Goal: Task Accomplishment & Management: Manage account settings

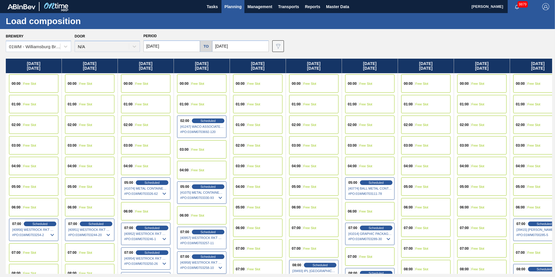
click at [157, 41] on input "[DATE]" at bounding box center [171, 46] width 57 height 12
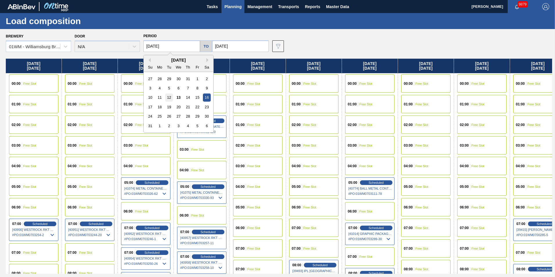
click at [167, 99] on div "12" at bounding box center [169, 97] width 8 height 8
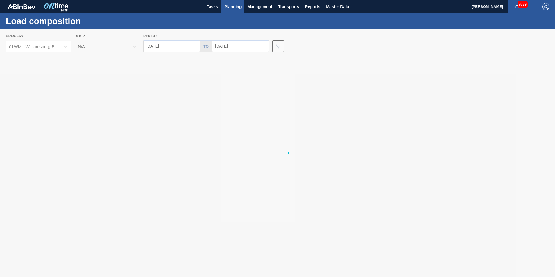
type input "08/12/2025"
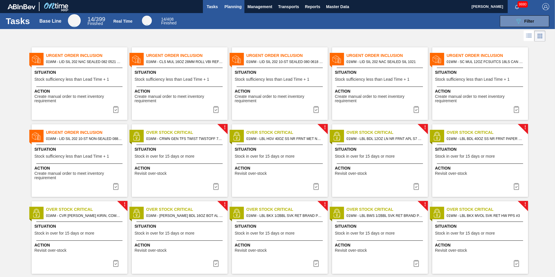
click at [230, 9] on span "Planning" at bounding box center [232, 6] width 17 height 7
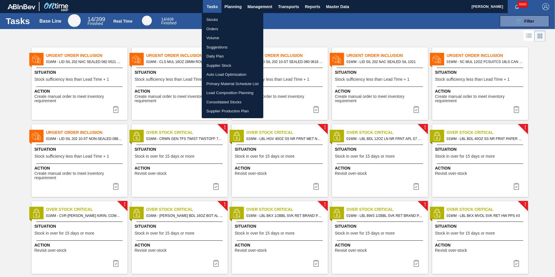
click at [231, 90] on li "Load Composition Planning" at bounding box center [233, 92] width 62 height 9
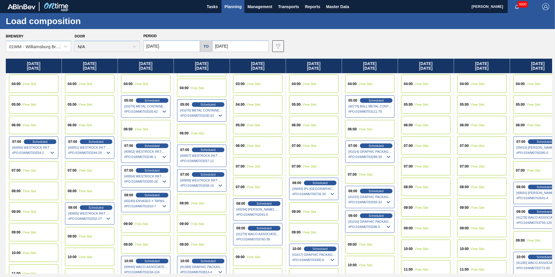
scroll to position [87, 0]
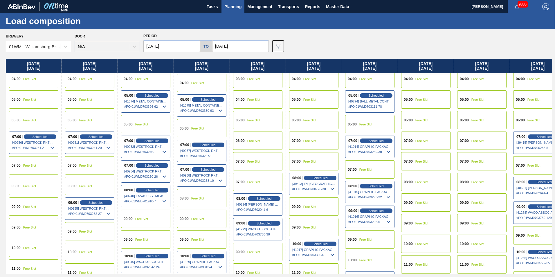
click at [160, 47] on input "08/16/2025" at bounding box center [171, 46] width 57 height 12
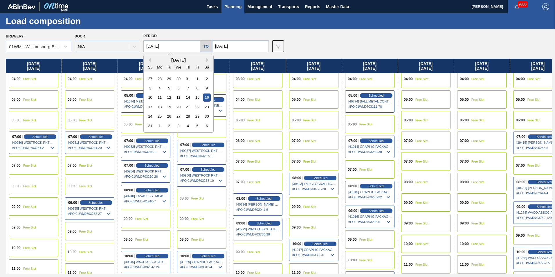
click at [164, 97] on div "10 11 12 13 14 15 16" at bounding box center [178, 97] width 66 height 9
click at [166, 96] on div "12" at bounding box center [169, 97] width 8 height 8
type input "08/12/2025"
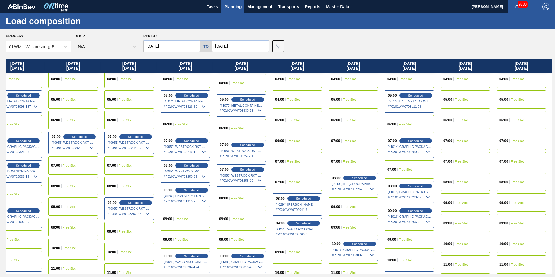
scroll to position [87, 185]
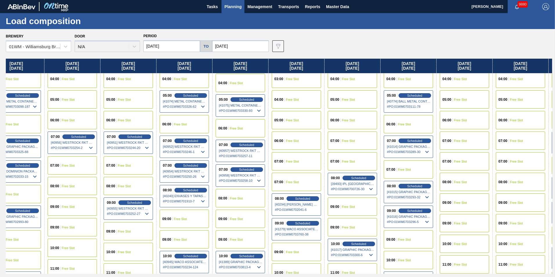
drag, startPoint x: 465, startPoint y: 65, endPoint x: 273, endPoint y: 78, distance: 192.0
click at [273, 78] on div "Tuesday 08/12/2025 00:00 Free Slot 01:00 Free Slot 02:00 Free Slot 03:00 Free S…" at bounding box center [279, 166] width 546 height 215
drag, startPoint x: 475, startPoint y: 66, endPoint x: 470, endPoint y: 67, distance: 4.4
click at [470, 67] on div "Tuesday 08/12/2025 00:00 Free Slot 01:00 Free Slot 02:00 Free Slot 03:00 Free S…" at bounding box center [279, 166] width 546 height 215
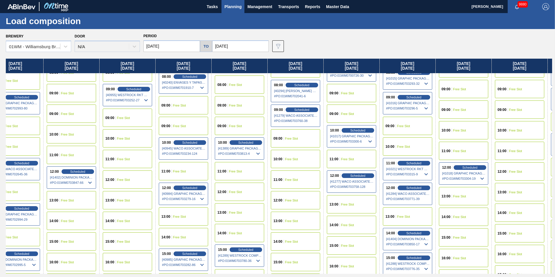
scroll to position [203, 186]
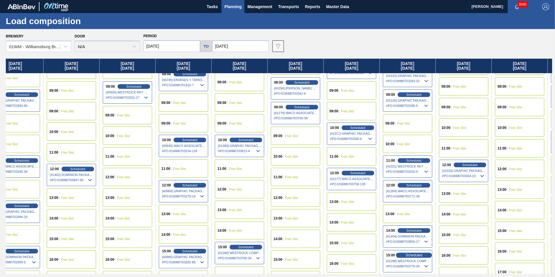
click at [415, 254] on span "Scheduled" at bounding box center [414, 255] width 17 height 4
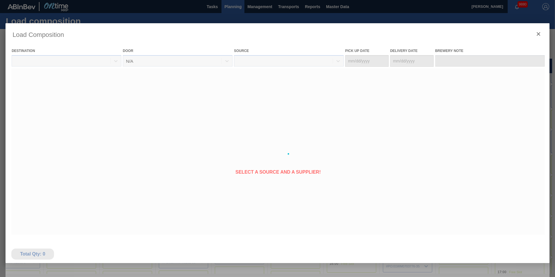
type Date "08/20/2025"
type Date "08/22/2025"
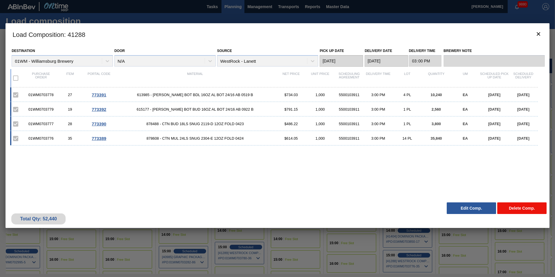
click at [524, 206] on button "Delete Comp." at bounding box center [521, 208] width 49 height 12
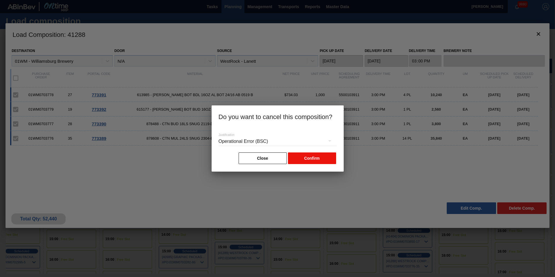
click at [314, 161] on button "Confirm" at bounding box center [312, 158] width 48 height 12
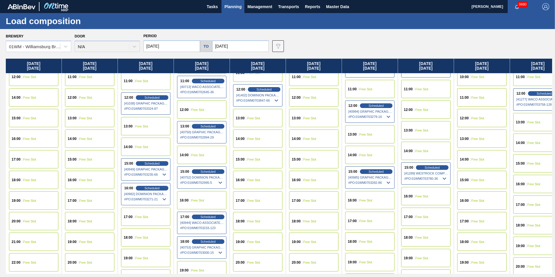
scroll to position [290, 0]
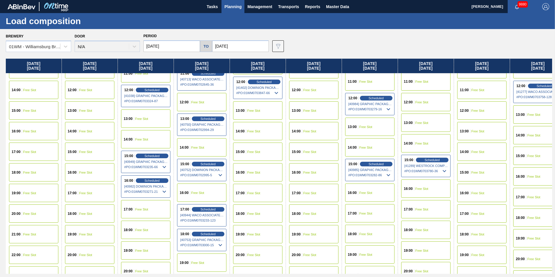
click at [433, 157] on div "15:00 Scheduled [41289] WESTROCK COMPANY - FOLDING CAR - 0008219776 # PO : 01WM…" at bounding box center [425, 166] width 49 height 22
click at [429, 166] on span "[41289] WESTROCK COMPANY - FOLDING CAR - 0008219776" at bounding box center [426, 165] width 44 height 3
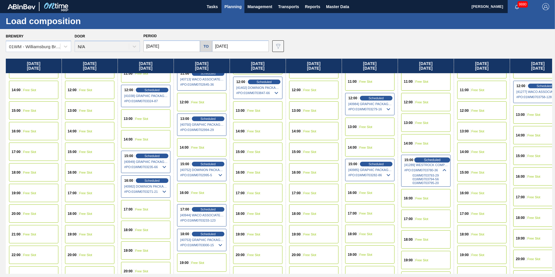
click at [430, 157] on div "Scheduled" at bounding box center [432, 159] width 36 height 5
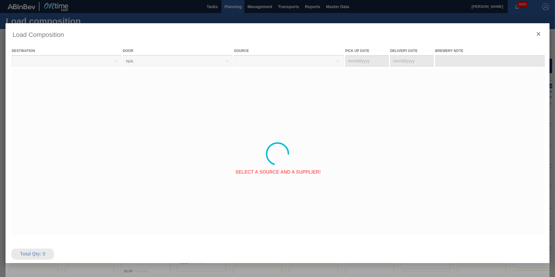
type Date "08/17/2025"
type Date "08/19/2025"
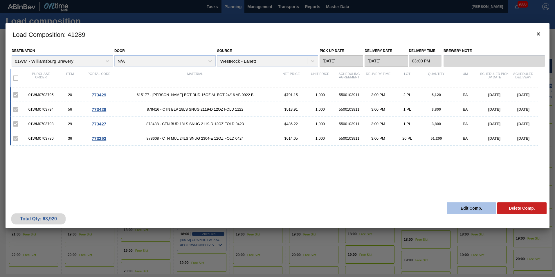
click at [477, 208] on button "Edit Comp." at bounding box center [471, 208] width 49 height 12
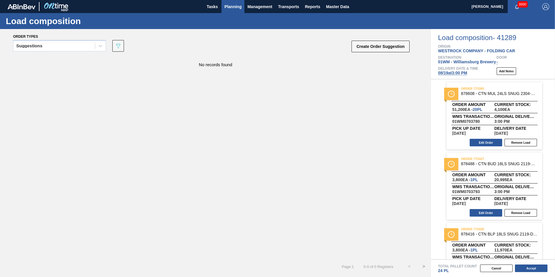
click at [226, 8] on span "Planning" at bounding box center [232, 6] width 17 height 7
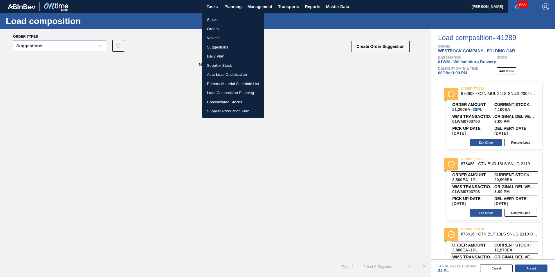
click at [219, 48] on li "Suggestions" at bounding box center [233, 47] width 62 height 9
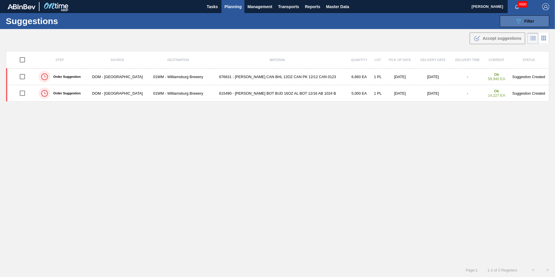
click at [505, 21] on button "089F7B8B-B2A5-4AFE-B5C0-19BA573D28AC Filter" at bounding box center [524, 21] width 49 height 12
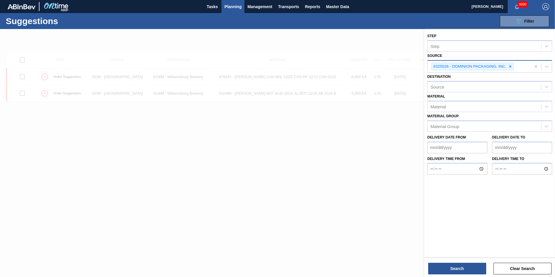
click at [510, 66] on icon at bounding box center [510, 66] width 2 height 2
click at [550, 69] on div at bounding box center [546, 66] width 10 height 10
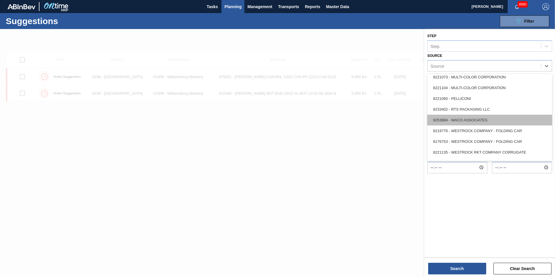
scroll to position [259, 0]
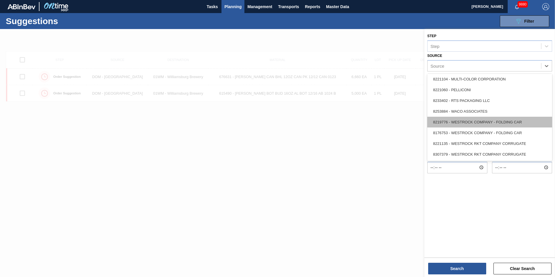
click at [528, 122] on div "8219776 - WESTROCK COMPANY - FOLDING CAR" at bounding box center [489, 122] width 125 height 11
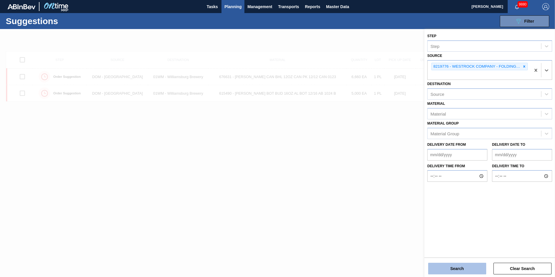
click at [453, 268] on button "Search" at bounding box center [457, 269] width 58 height 12
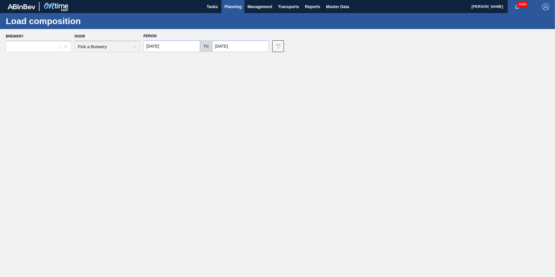
click at [233, 6] on span "Planning" at bounding box center [232, 6] width 17 height 7
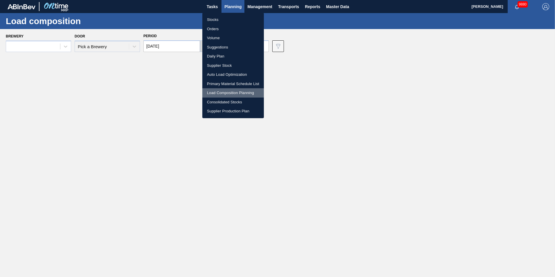
click at [232, 92] on li "Load Composition Planning" at bounding box center [233, 92] width 62 height 9
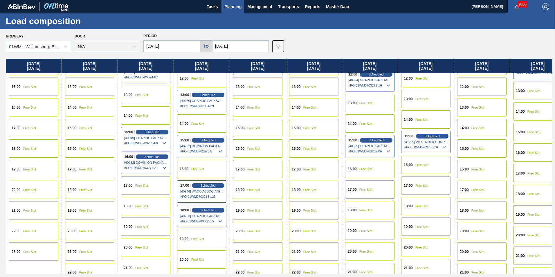
scroll to position [314, 0]
click at [435, 137] on span "Scheduled" at bounding box center [432, 136] width 17 height 4
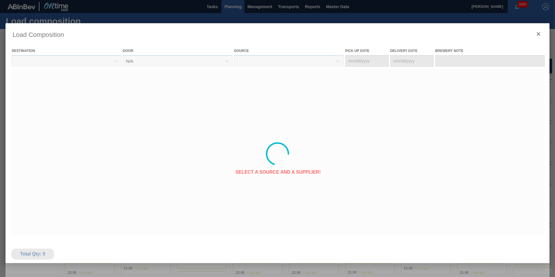
type Date "08/17/2025"
type Date "08/19/2025"
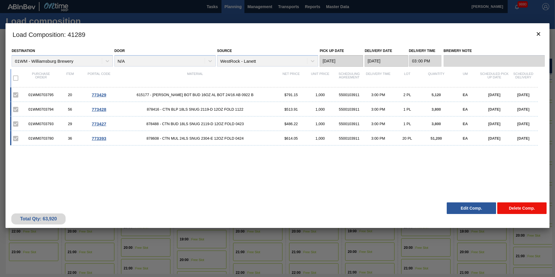
click at [525, 207] on button "Delete Comp." at bounding box center [521, 208] width 49 height 12
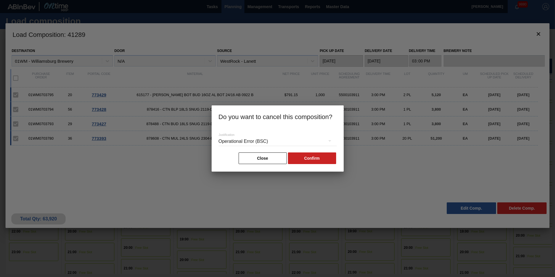
click at [280, 141] on div "Operational Error (BSC)" at bounding box center [278, 141] width 118 height 16
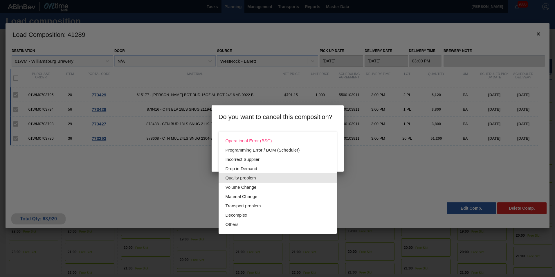
click at [314, 179] on div "Quality problem" at bounding box center [278, 177] width 104 height 9
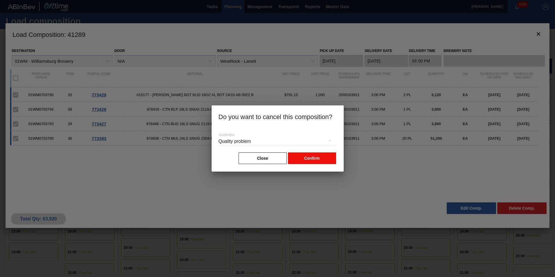
click at [311, 162] on button "Confirm" at bounding box center [312, 158] width 48 height 12
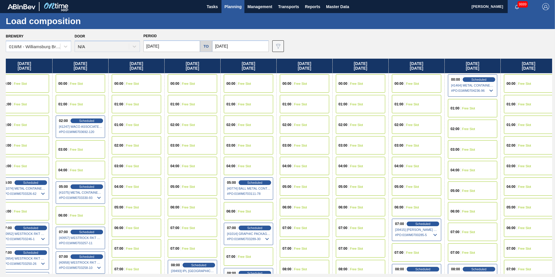
scroll to position [0, 355]
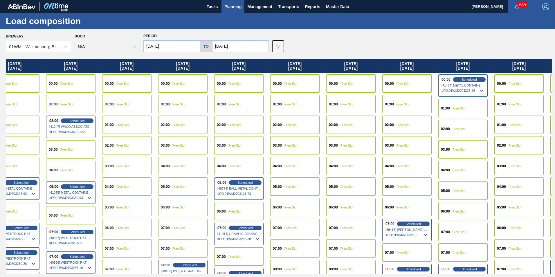
drag, startPoint x: 475, startPoint y: 64, endPoint x: 116, endPoint y: 68, distance: 358.8
click at [116, 68] on div "Tuesday 08/12/2025 00:00 Free Slot 01:00 Free Slot 02:00 Free Slot 03:00 Free S…" at bounding box center [279, 166] width 546 height 215
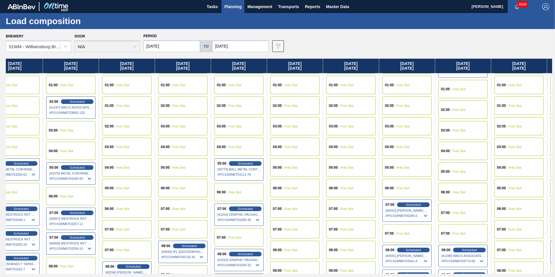
scroll to position [29, 355]
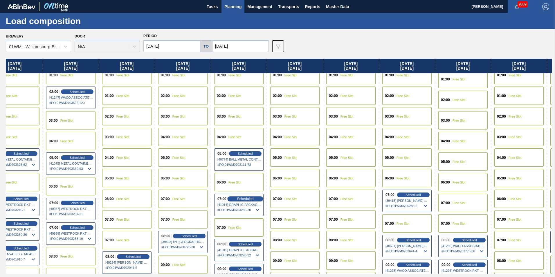
click at [245, 200] on span "Scheduled" at bounding box center [245, 199] width 17 height 4
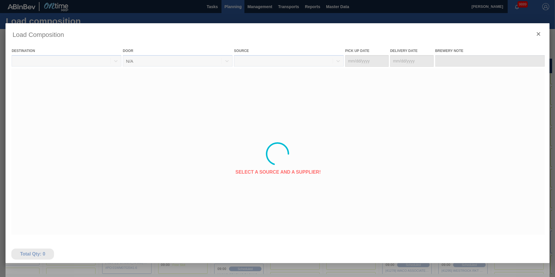
type Date "08/18/2025"
type Date "08/22/2025"
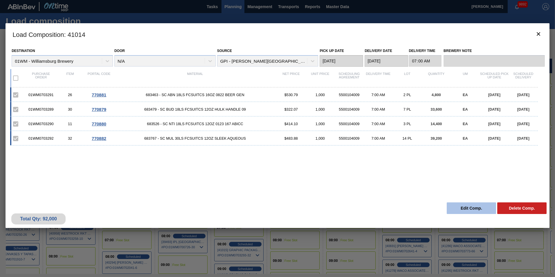
click at [467, 210] on button "Edit Comp." at bounding box center [471, 208] width 49 height 12
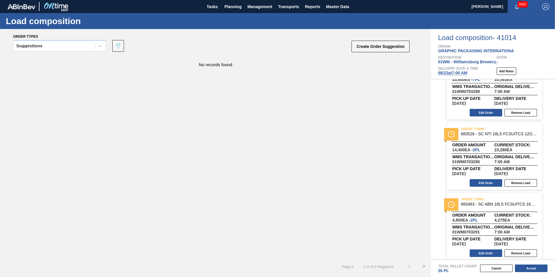
scroll to position [58, 0]
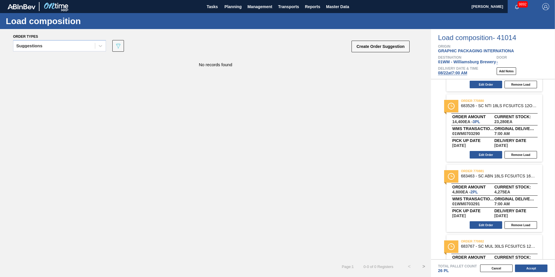
click at [464, 72] on span "08/22 at 7:00 AM" at bounding box center [452, 73] width 29 height 5
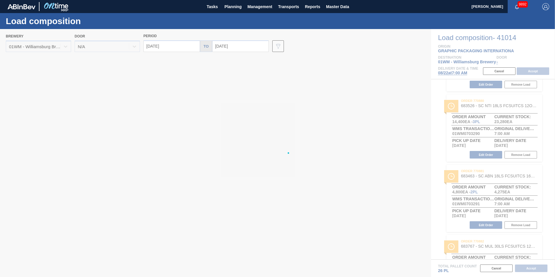
type input "08/22/2025"
type input "08/29/2025"
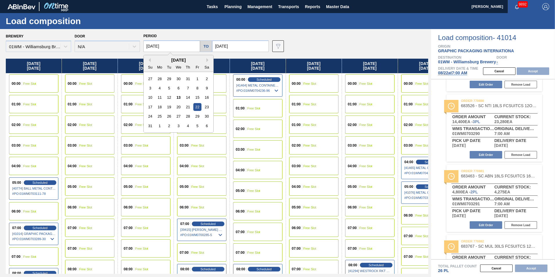
click at [179, 46] on input "08/22/2025" at bounding box center [171, 46] width 57 height 12
click at [181, 106] on div "20" at bounding box center [178, 107] width 8 height 8
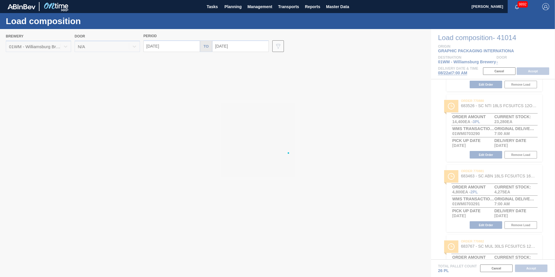
type input "08/20/2025"
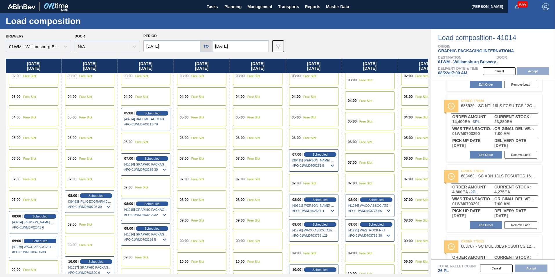
scroll to position [145, 0]
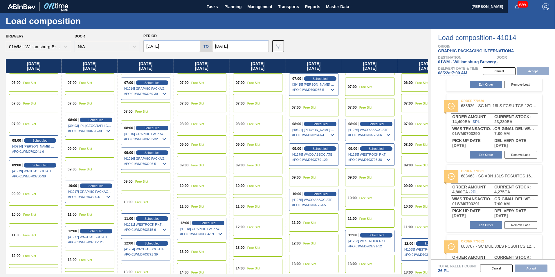
click at [35, 253] on div "12:00 Free Slot" at bounding box center [33, 255] width 49 height 18
click at [532, 72] on button "Accept" at bounding box center [533, 71] width 33 height 8
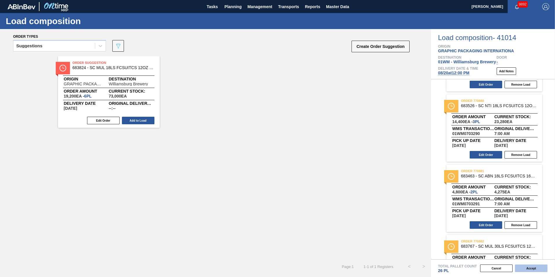
click at [522, 268] on button "Accept" at bounding box center [531, 268] width 33 height 8
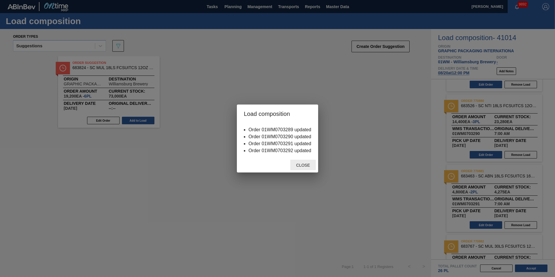
click at [306, 163] on span "Close" at bounding box center [302, 165] width 23 height 5
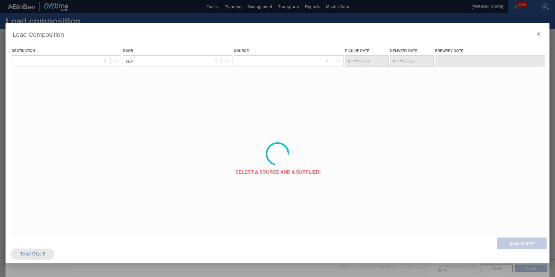
type Date "08/16/2025"
type Date "08/20/2025"
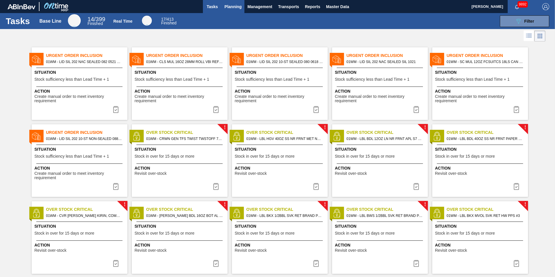
click at [233, 9] on span "Planning" at bounding box center [232, 6] width 17 height 7
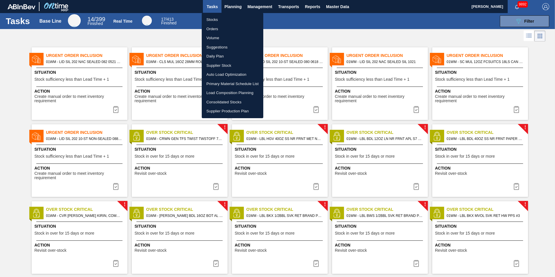
click at [221, 94] on li "Load Composition Planning" at bounding box center [233, 92] width 62 height 9
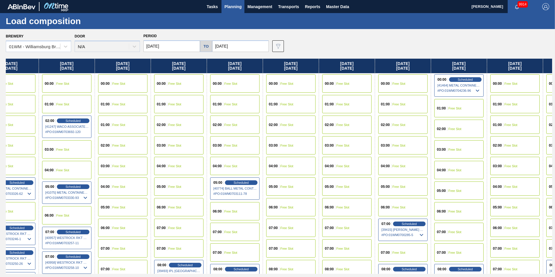
scroll to position [0, 388]
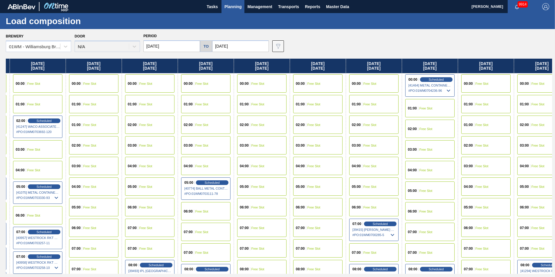
drag, startPoint x: 476, startPoint y: 63, endPoint x: 84, endPoint y: 63, distance: 392.2
click at [84, 63] on div "Tuesday 08/12/2025 00:00 Free Slot 01:00 Free Slot 02:00 Free Slot 03:00 Free S…" at bounding box center [279, 166] width 546 height 215
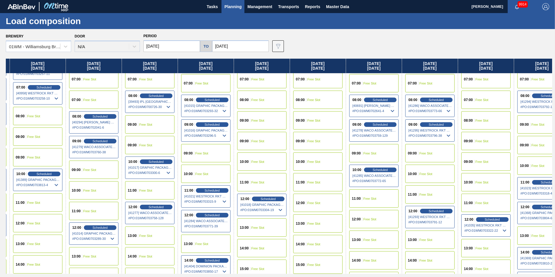
scroll to position [169, 388]
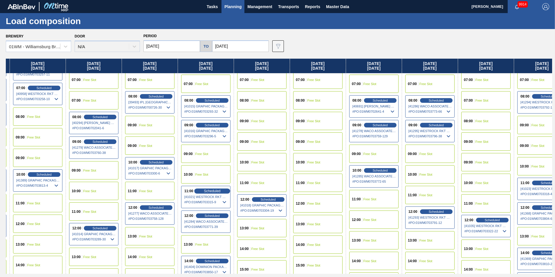
click at [207, 192] on span "Scheduled" at bounding box center [212, 191] width 17 height 4
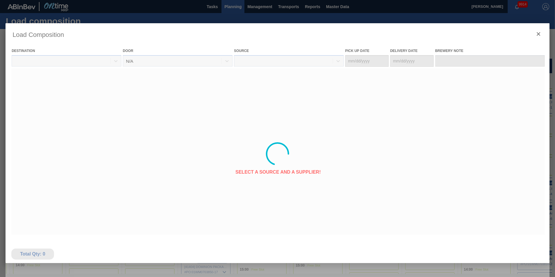
type Date "08/20/2025"
type Date "08/22/2025"
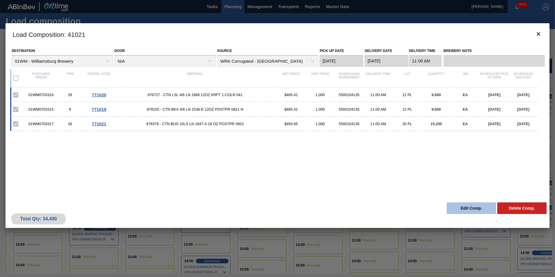
click at [453, 207] on button "Edit Comp." at bounding box center [471, 208] width 49 height 12
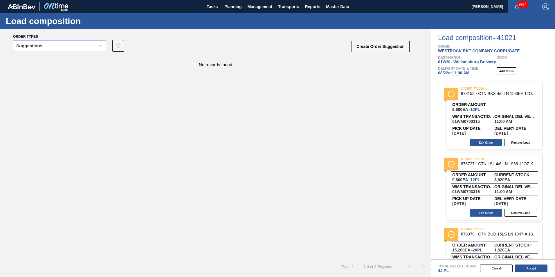
click at [458, 73] on span "08/22 at 11:00 AM" at bounding box center [453, 73] width 31 height 5
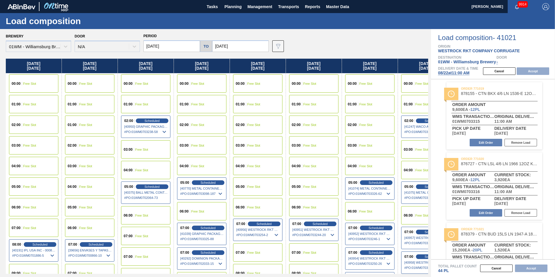
type input "08/22/2025"
type input "08/29/2025"
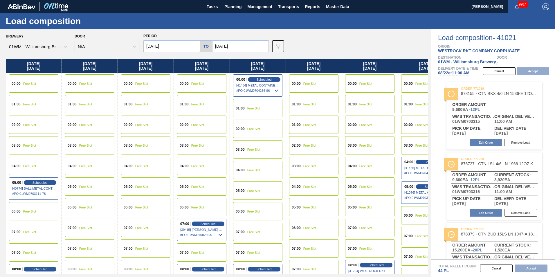
click at [151, 48] on input "08/22/2025" at bounding box center [171, 46] width 57 height 12
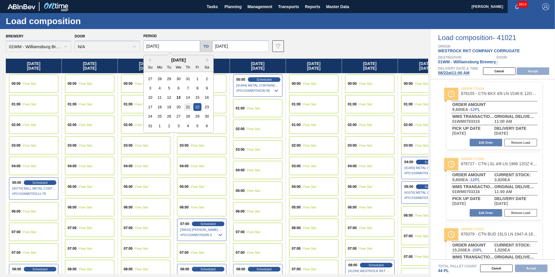
click at [188, 105] on div "21" at bounding box center [188, 107] width 8 height 8
type input "08/21/2025"
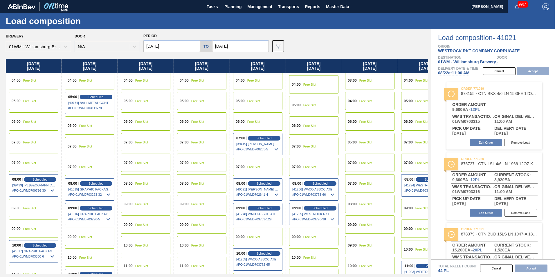
scroll to position [116, 0]
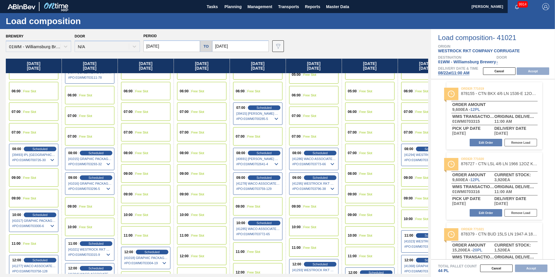
click at [28, 242] on span "Free Slot" at bounding box center [29, 243] width 13 height 3
click at [531, 70] on button "Accept" at bounding box center [533, 71] width 33 height 8
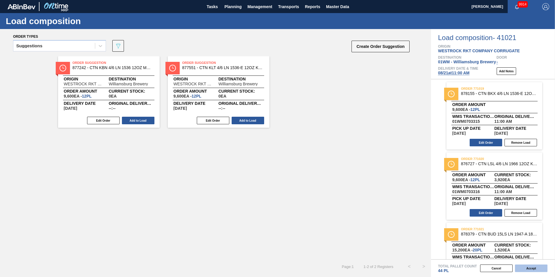
click at [532, 269] on button "Accept" at bounding box center [531, 268] width 33 height 8
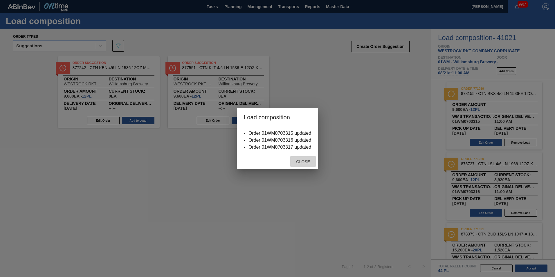
click at [309, 160] on span "Close" at bounding box center [302, 161] width 23 height 5
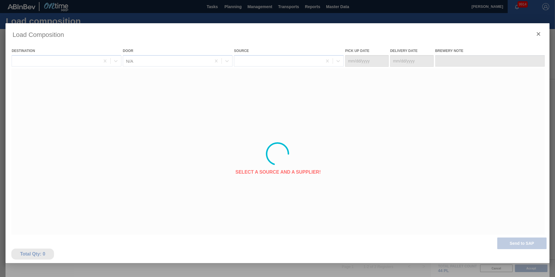
type Date "08/19/2025"
type Date "08/21/2025"
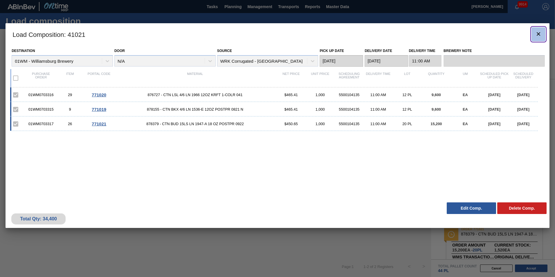
click at [538, 35] on icon "botão de ícone" at bounding box center [538, 33] width 7 height 7
